Goal: Use online tool/utility: Utilize a website feature to perform a specific function

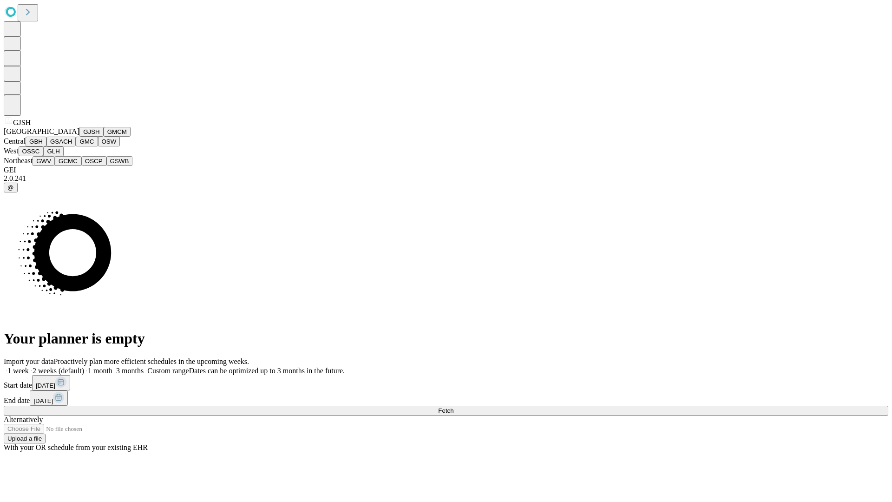
click at [79, 137] on button "GJSH" at bounding box center [91, 132] width 24 height 10
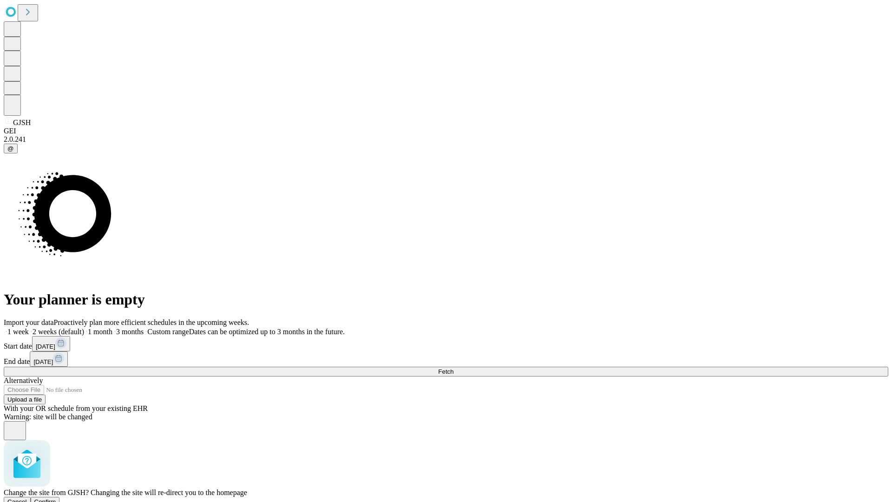
click at [56, 498] on span "Confirm" at bounding box center [45, 501] width 22 height 7
click at [84, 328] on label "2 weeks (default)" at bounding box center [56, 332] width 55 height 8
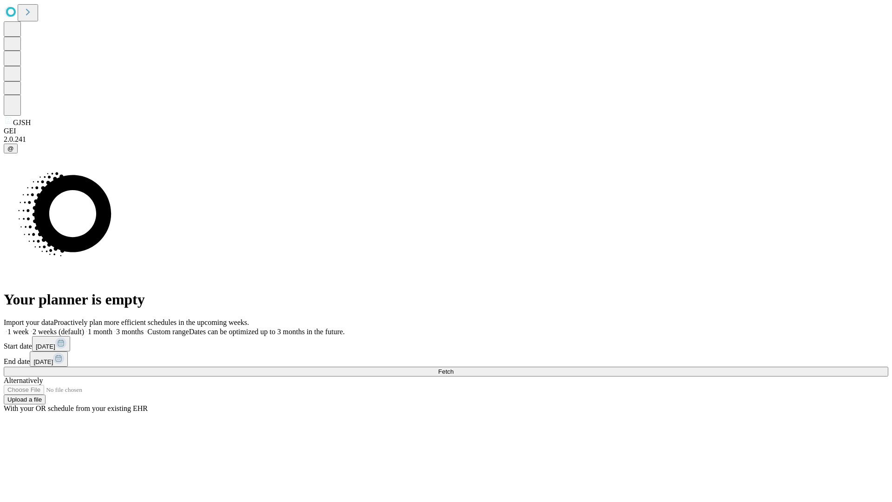
click at [453, 368] on span "Fetch" at bounding box center [445, 371] width 15 height 7
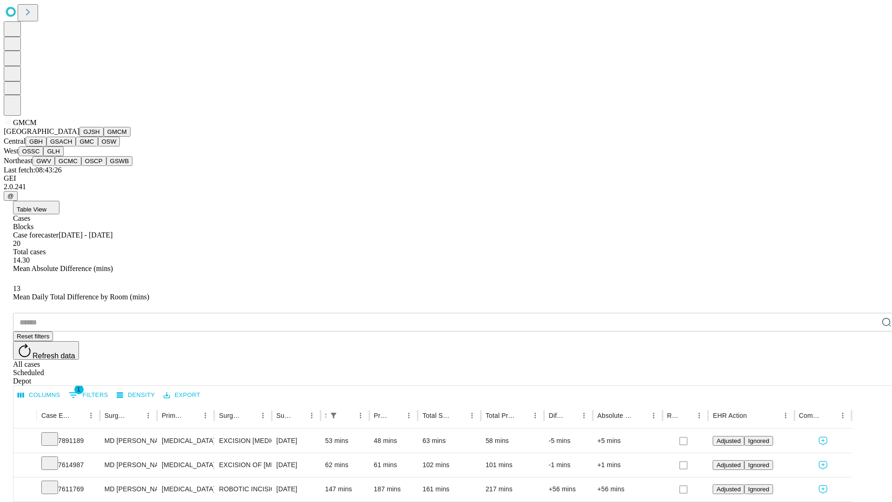
click at [46, 146] on button "GBH" at bounding box center [36, 142] width 21 height 10
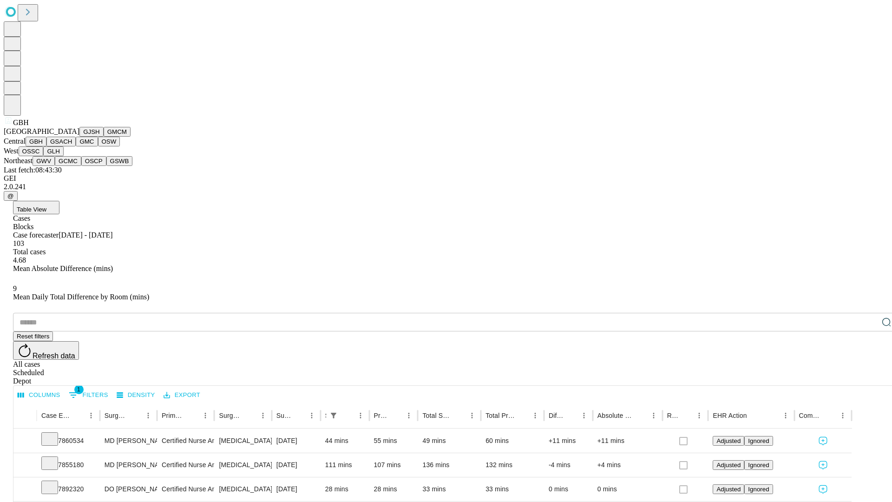
click at [72, 146] on button "GSACH" at bounding box center [60, 142] width 29 height 10
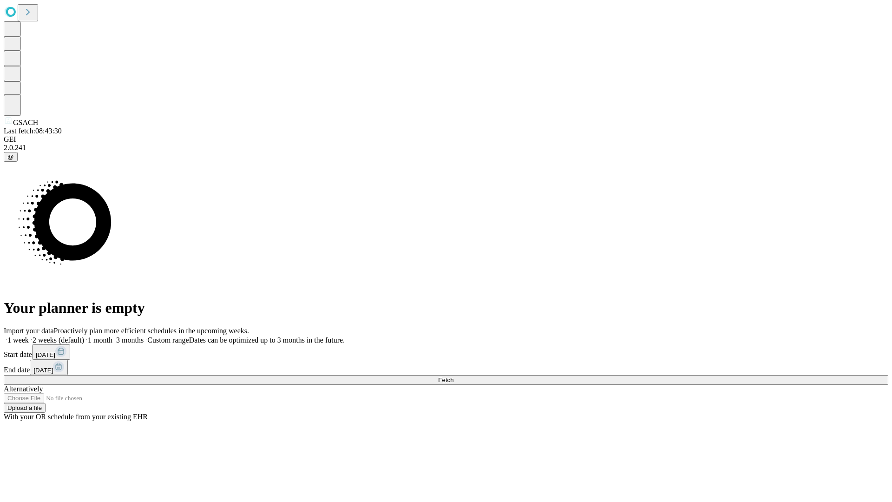
click at [84, 336] on label "2 weeks (default)" at bounding box center [56, 340] width 55 height 8
click at [453, 376] on span "Fetch" at bounding box center [445, 379] width 15 height 7
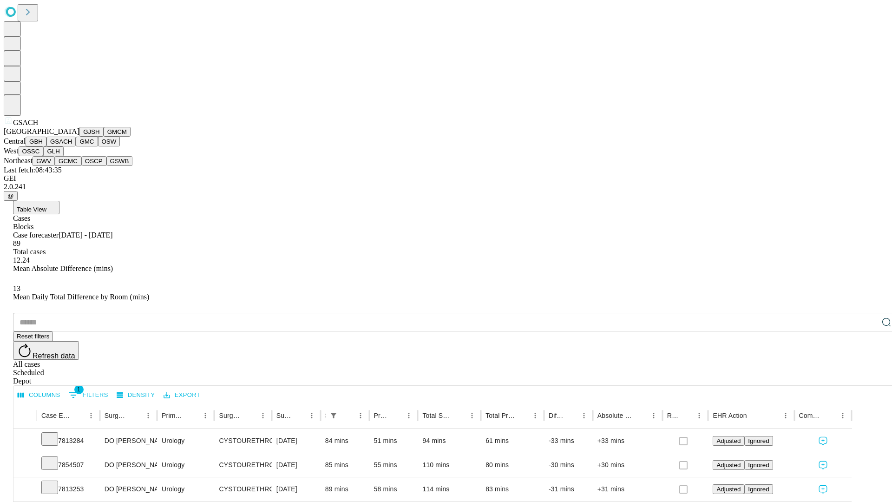
click at [76, 146] on button "GMC" at bounding box center [87, 142] width 22 height 10
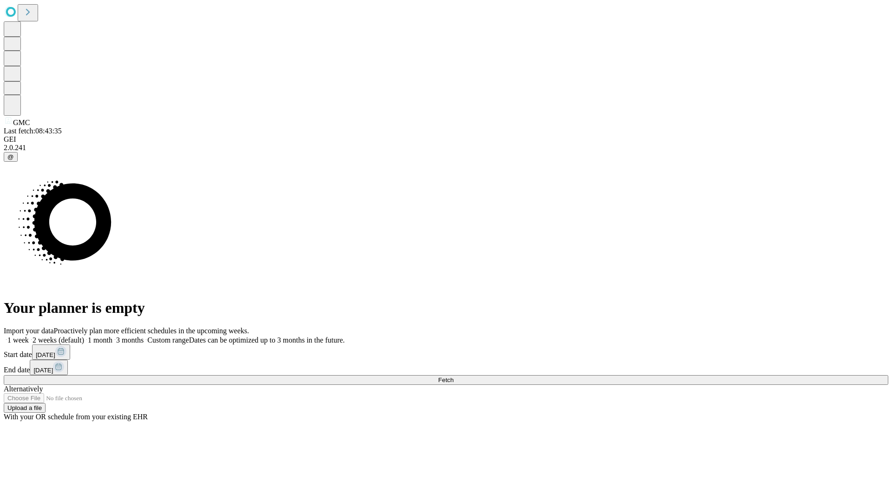
click at [453, 376] on span "Fetch" at bounding box center [445, 379] width 15 height 7
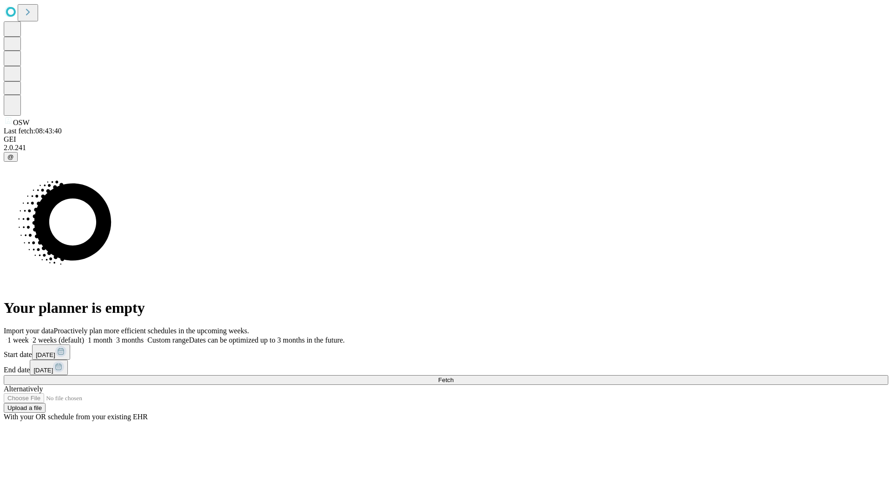
click at [453, 376] on span "Fetch" at bounding box center [445, 379] width 15 height 7
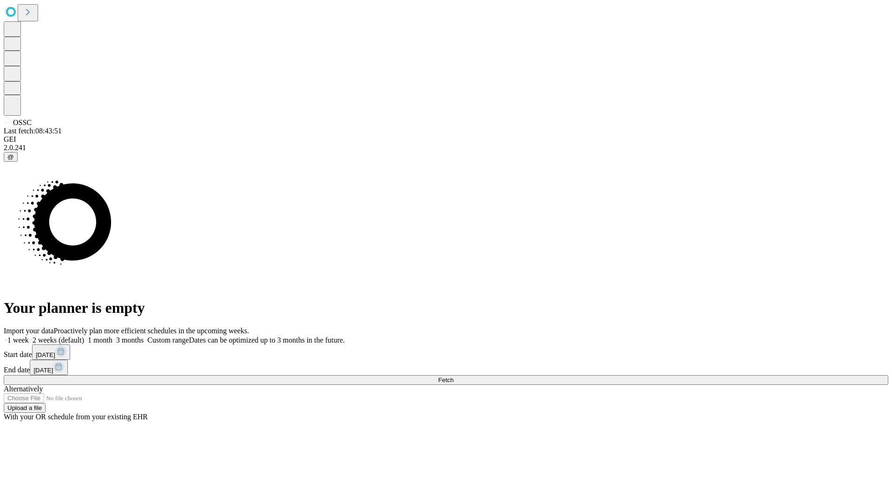
click at [84, 336] on label "2 weeks (default)" at bounding box center [56, 340] width 55 height 8
click at [453, 376] on span "Fetch" at bounding box center [445, 379] width 15 height 7
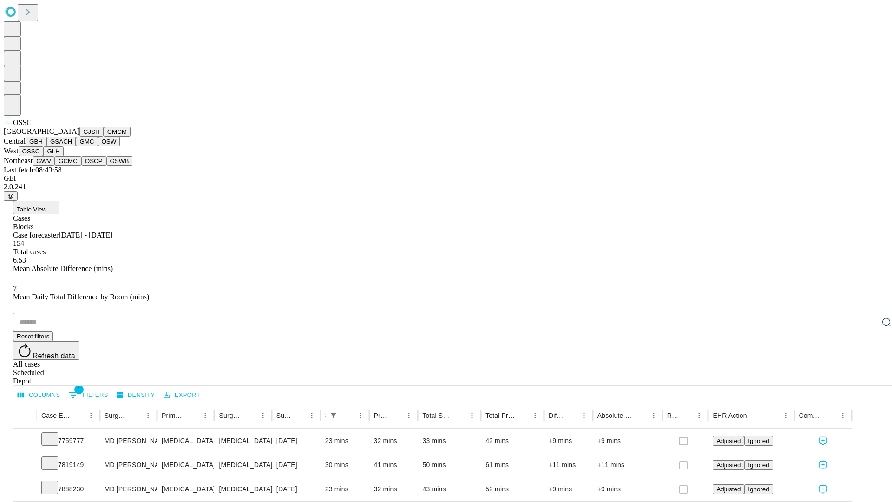
click at [63, 156] on button "GLH" at bounding box center [53, 151] width 20 height 10
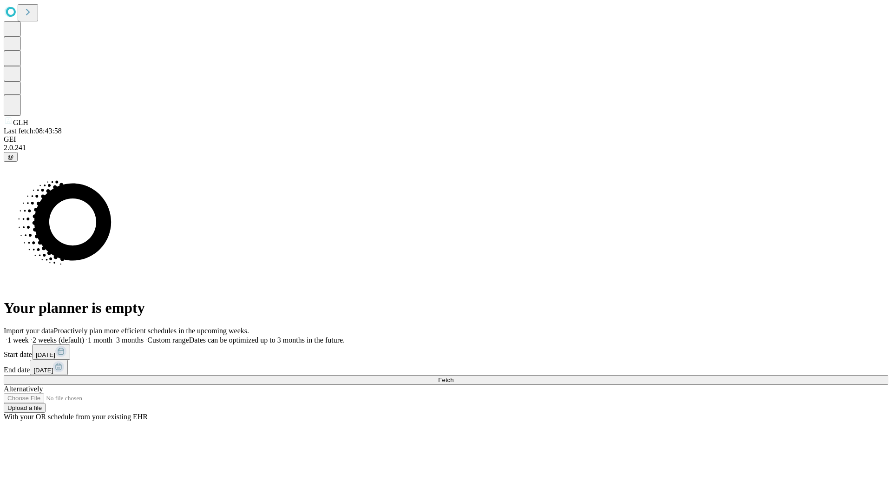
click at [84, 336] on label "2 weeks (default)" at bounding box center [56, 340] width 55 height 8
click at [453, 376] on span "Fetch" at bounding box center [445, 379] width 15 height 7
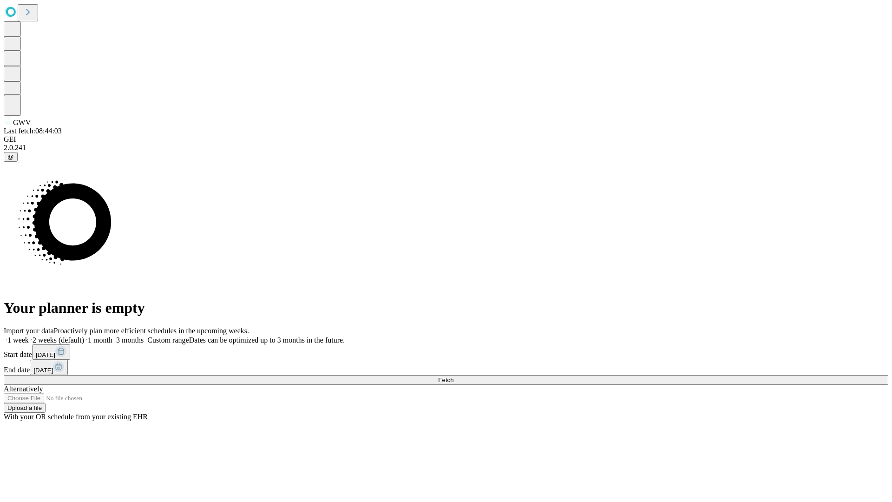
click at [84, 336] on label "2 weeks (default)" at bounding box center [56, 340] width 55 height 8
click at [453, 376] on span "Fetch" at bounding box center [445, 379] width 15 height 7
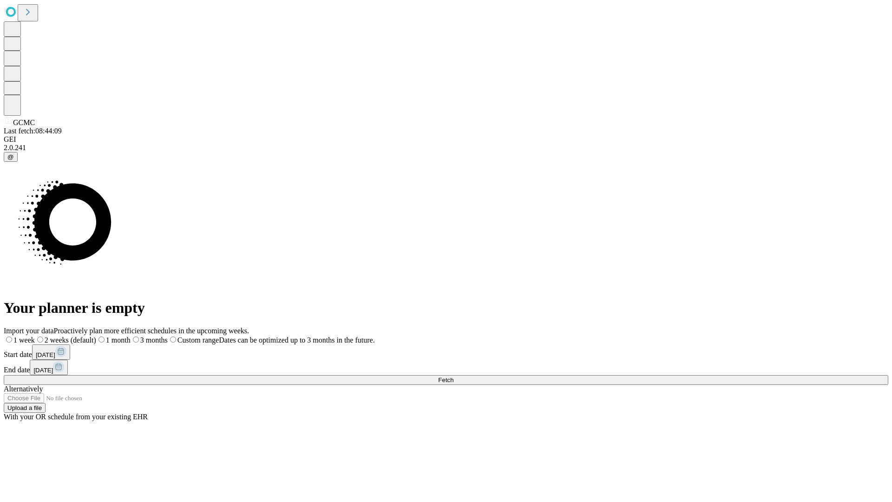
click at [96, 336] on label "2 weeks (default)" at bounding box center [65, 340] width 61 height 8
click at [453, 376] on span "Fetch" at bounding box center [445, 379] width 15 height 7
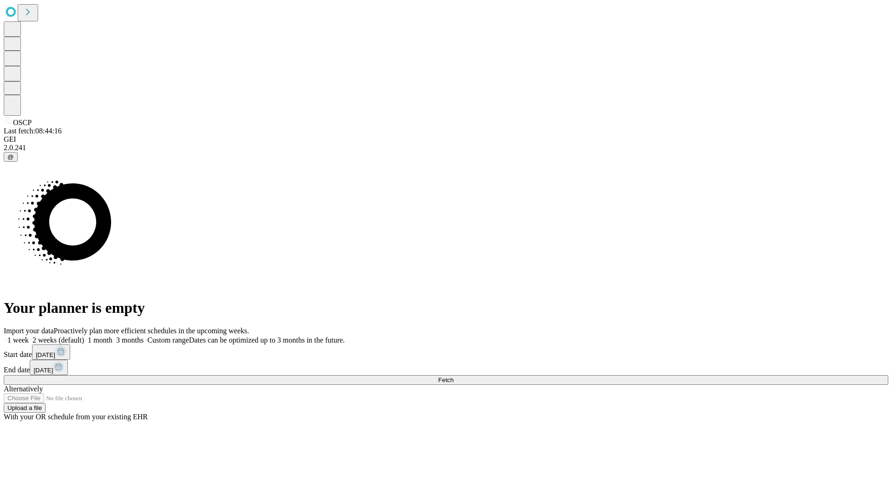
click at [84, 336] on label "2 weeks (default)" at bounding box center [56, 340] width 55 height 8
click at [453, 376] on span "Fetch" at bounding box center [445, 379] width 15 height 7
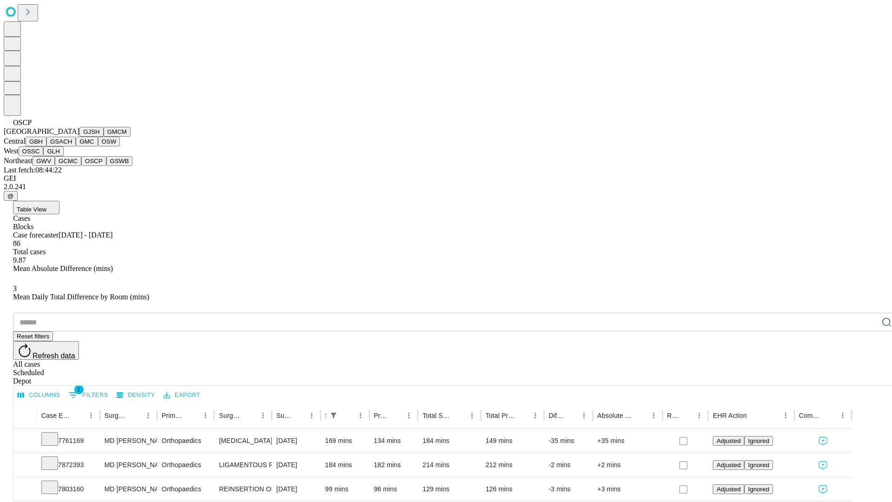
click at [106, 166] on button "GSWB" at bounding box center [119, 161] width 26 height 10
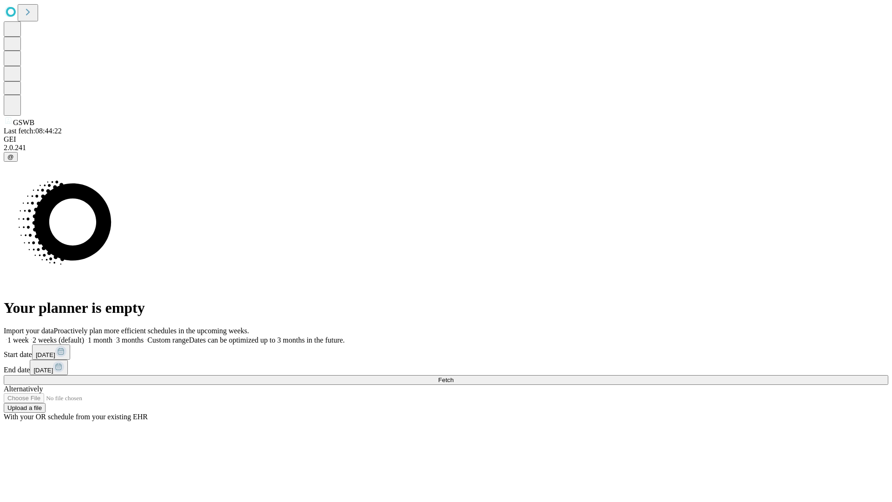
click at [453, 376] on span "Fetch" at bounding box center [445, 379] width 15 height 7
